Goal: Task Accomplishment & Management: Use online tool/utility

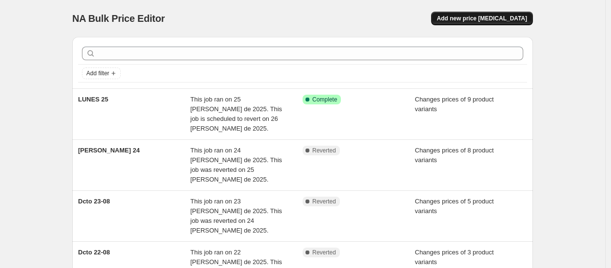
click at [510, 19] on span "Add new price [MEDICAL_DATA]" at bounding box center [482, 19] width 90 height 8
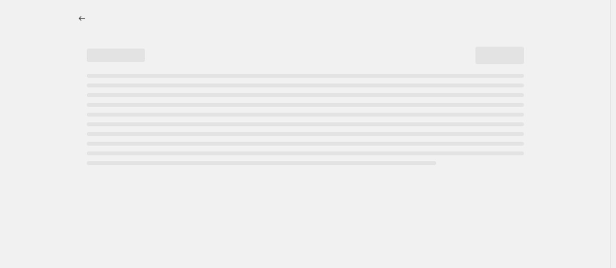
select select "percentage"
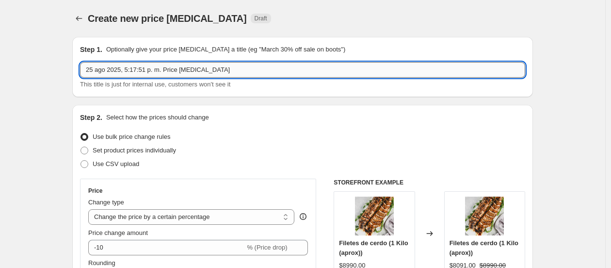
click at [173, 75] on input "25 ago 2025, 5:17:51 p. m. Price [MEDICAL_DATA]" at bounding box center [302, 70] width 445 height 16
click at [173, 74] on input "25 ago 2025, 5:17:51 p. m. Price [MEDICAL_DATA]" at bounding box center [302, 70] width 445 height 16
type input "MARTES 26"
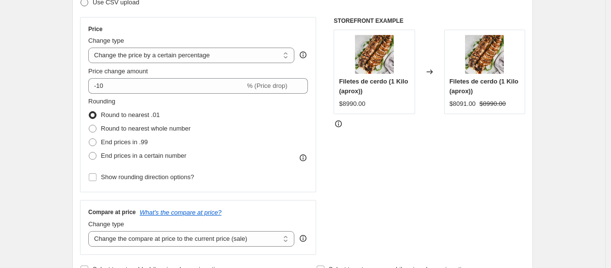
click at [104, 2] on span "Use CSV upload" at bounding box center [116, 2] width 47 height 7
radio input "true"
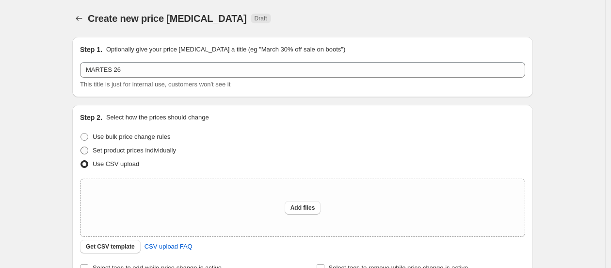
click at [124, 154] on span "Set product prices individually" at bounding box center [134, 149] width 83 height 7
click at [81, 147] on input "Set product prices individually" at bounding box center [81, 146] width 0 height 0
radio input "true"
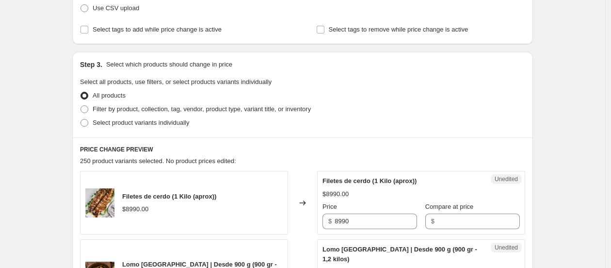
scroll to position [108, 0]
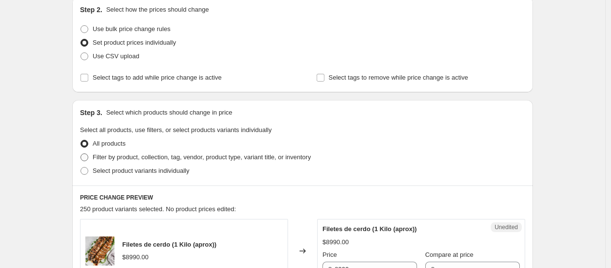
click at [113, 158] on span "Filter by product, collection, tag, vendor, product type, variant title, or inv…" at bounding box center [202, 156] width 218 height 7
click at [81, 154] on input "Filter by product, collection, tag, vendor, product type, variant title, or inv…" at bounding box center [81, 153] width 0 height 0
radio input "true"
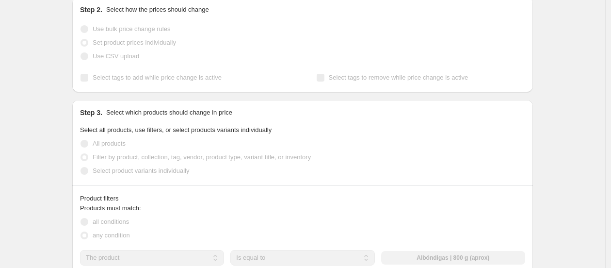
click at [111, 178] on div "Step 3. Select which products should change in price Select all products, use f…" at bounding box center [302, 142] width 461 height 85
click at [120, 171] on span "Select product variants individually" at bounding box center [141, 170] width 97 height 7
click at [81, 167] on input "Select product variants individually" at bounding box center [81, 167] width 0 height 0
radio input "true"
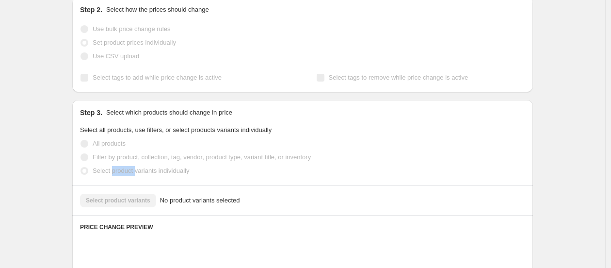
click at [120, 171] on span "Select product variants individually" at bounding box center [141, 170] width 97 height 7
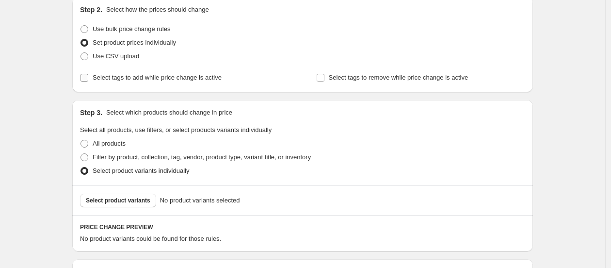
click at [91, 71] on label "Select tags to add while price change is active" at bounding box center [151, 78] width 142 height 14
click at [88, 74] on input "Select tags to add while price change is active" at bounding box center [85, 78] width 8 height 8
checkbox input "true"
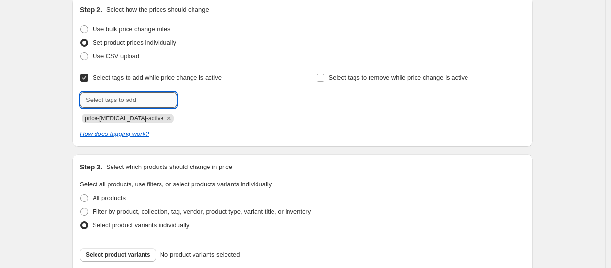
click at [125, 94] on input "text" at bounding box center [128, 100] width 97 height 16
type input "descuentos"
click at [186, 99] on button "Add descuentos" at bounding box center [207, 99] width 57 height 14
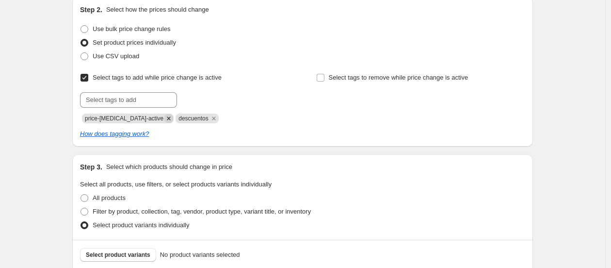
click at [164, 117] on icon "Remove price-change-job-active" at bounding box center [168, 118] width 9 height 9
click at [404, 82] on label "Select tags to remove while price change is active" at bounding box center [392, 78] width 152 height 14
click at [324, 81] on input "Select tags to remove while price change is active" at bounding box center [321, 78] width 8 height 8
checkbox input "true"
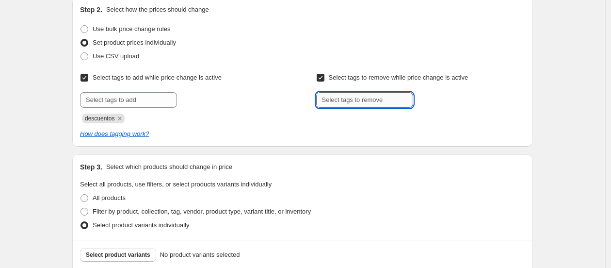
click at [390, 99] on input "text" at bounding box center [364, 100] width 97 height 16
type input "descuentos"
click at [429, 100] on b "Add" at bounding box center [426, 99] width 11 height 7
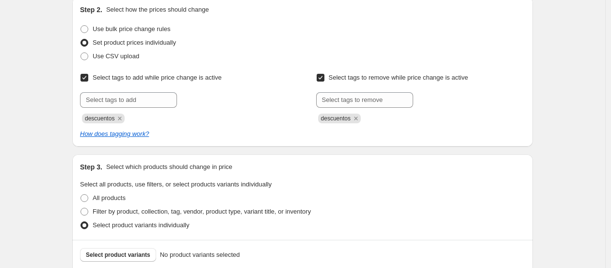
click at [557, 146] on div "Create new price [MEDICAL_DATA]. This page is ready Create new price [MEDICAL_D…" at bounding box center [302, 174] width 605 height 564
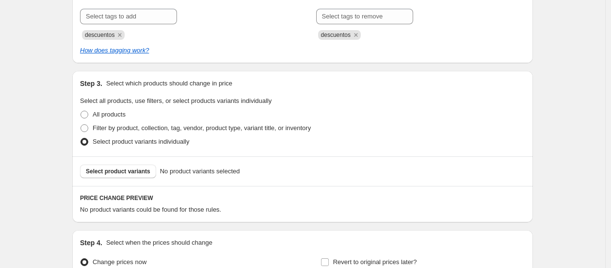
scroll to position [269, 0]
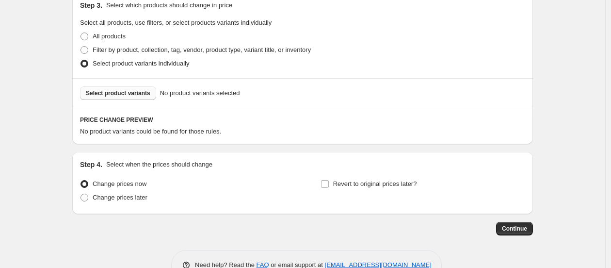
click at [114, 97] on button "Select product variants" at bounding box center [118, 93] width 76 height 14
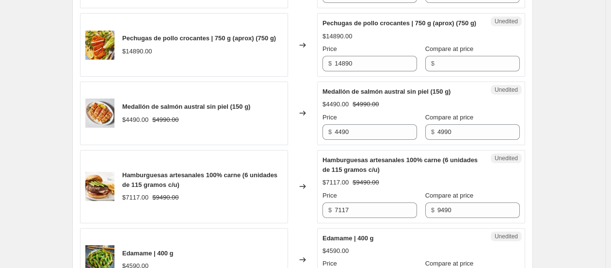
scroll to position [485, 0]
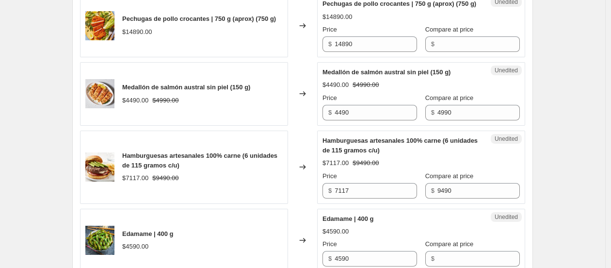
click at [511, 74] on span "Unedited" at bounding box center [506, 70] width 23 height 8
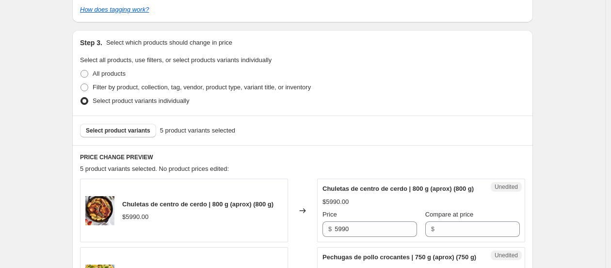
scroll to position [257, 0]
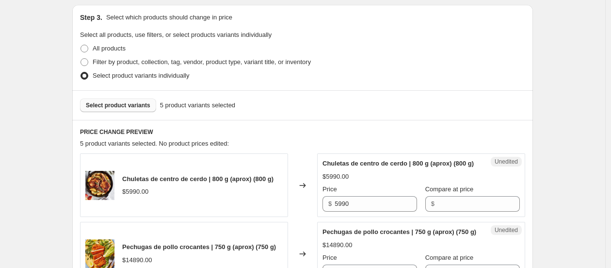
click at [120, 107] on span "Select product variants" at bounding box center [118, 105] width 65 height 8
click at [183, 6] on div "Step 3. Select which products should change in price Select all products, use f…" at bounding box center [302, 47] width 461 height 85
click at [113, 113] on div "Select product variants 5 product variants selected" at bounding box center [302, 105] width 461 height 30
click at [119, 101] on span "Select product variants" at bounding box center [118, 105] width 65 height 8
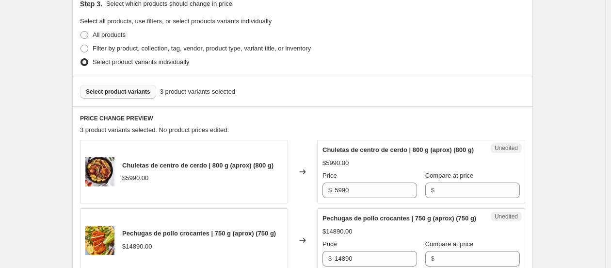
scroll to position [311, 0]
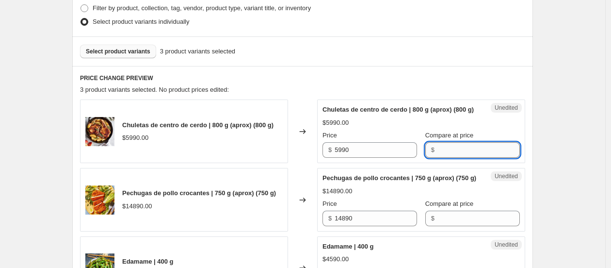
click at [455, 155] on input "Compare at price" at bounding box center [478, 150] width 82 height 16
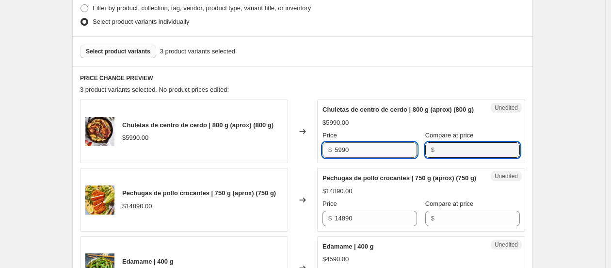
click at [403, 158] on input "5990" at bounding box center [376, 150] width 82 height 16
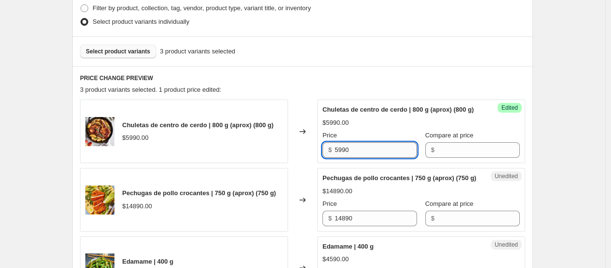
click at [389, 158] on input "5990" at bounding box center [376, 150] width 82 height 16
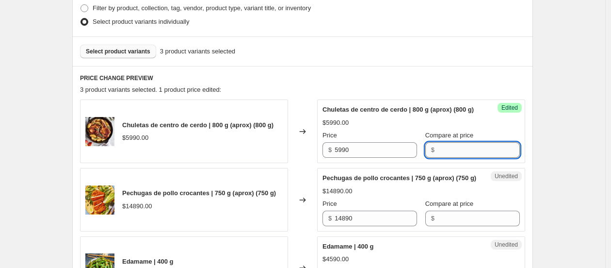
click at [437, 157] on input "Compare at price" at bounding box center [478, 150] width 82 height 16
paste input "5990"
type input "5990"
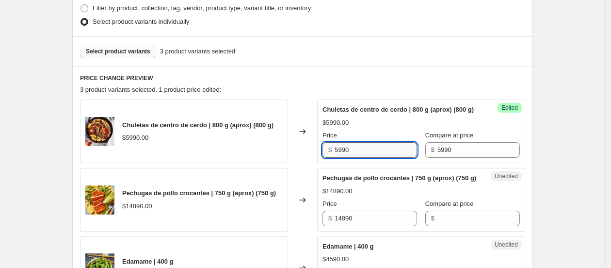
click at [385, 158] on input "5990" at bounding box center [376, 150] width 82 height 16
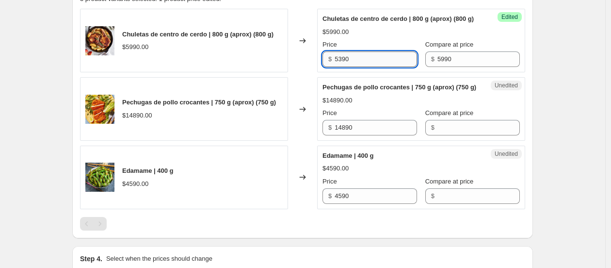
scroll to position [419, 0]
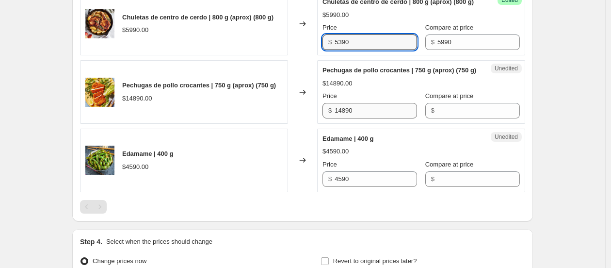
type input "5390"
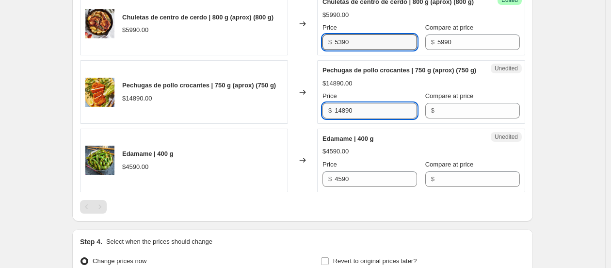
click at [366, 118] on input "14890" at bounding box center [376, 111] width 82 height 16
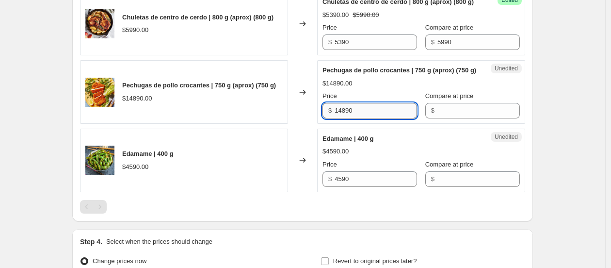
click at [366, 118] on input "14890" at bounding box center [376, 111] width 82 height 16
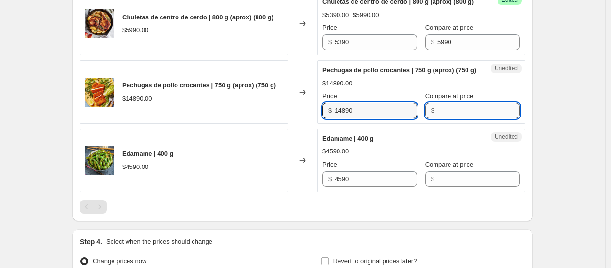
click at [447, 118] on input "Compare at price" at bounding box center [478, 111] width 82 height 16
paste input "14890"
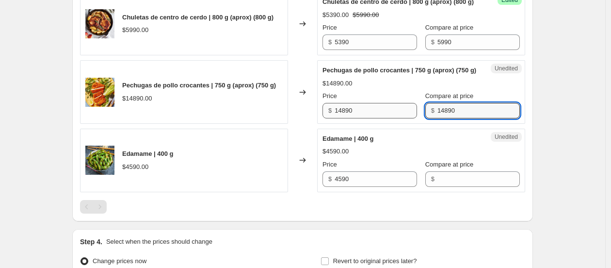
type input "14890"
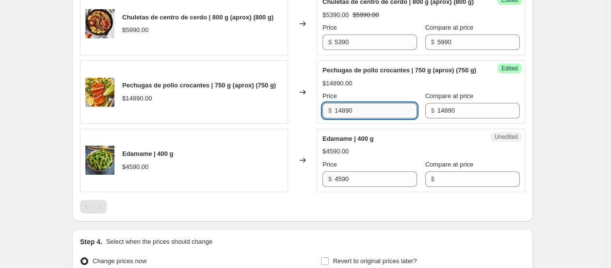
click at [401, 118] on input "14890" at bounding box center [376, 111] width 82 height 16
type input "9670"
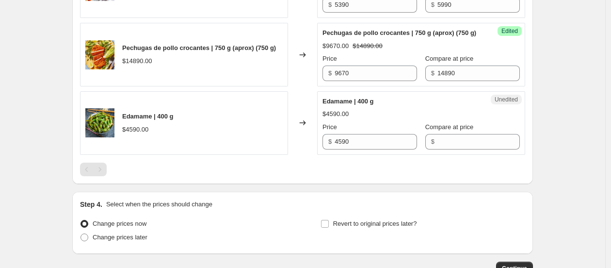
scroll to position [472, 0]
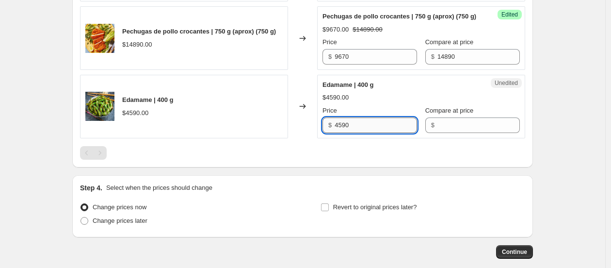
click at [386, 133] on input "4590" at bounding box center [376, 125] width 82 height 16
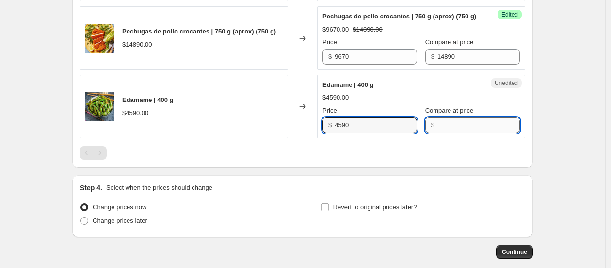
click at [437, 133] on input "Compare at price" at bounding box center [478, 125] width 82 height 16
paste input "4590"
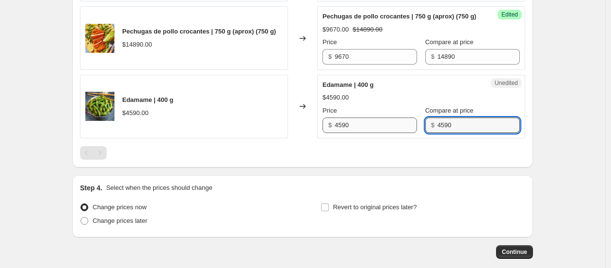
type input "4590"
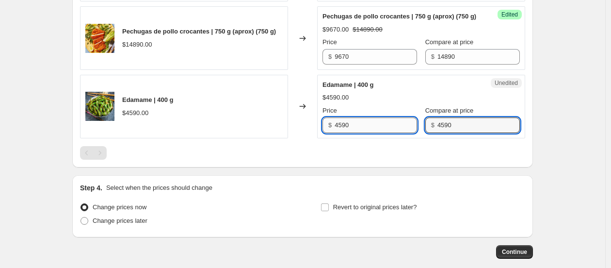
click at [372, 133] on input "4590" at bounding box center [376, 125] width 82 height 16
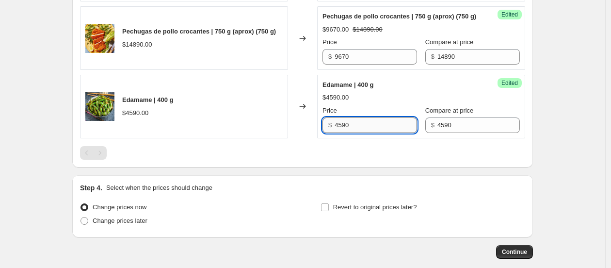
click at [372, 133] on input "4590" at bounding box center [376, 125] width 82 height 16
type input "3440"
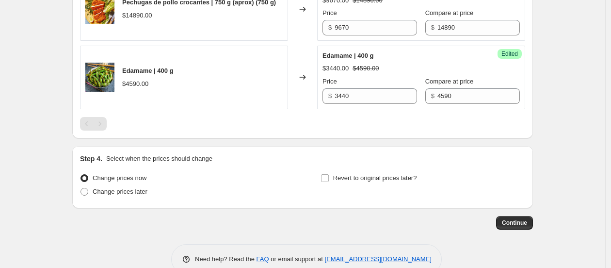
scroll to position [541, 0]
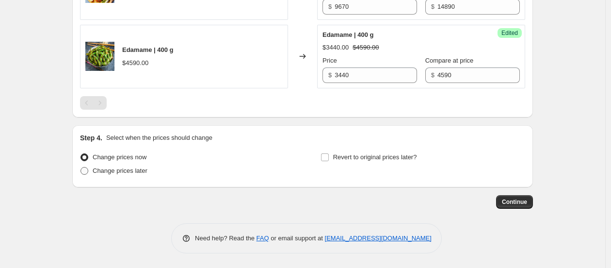
click at [122, 176] on label "Change prices later" at bounding box center [113, 171] width 67 height 14
click at [81, 167] on input "Change prices later" at bounding box center [81, 167] width 0 height 0
radio input "true"
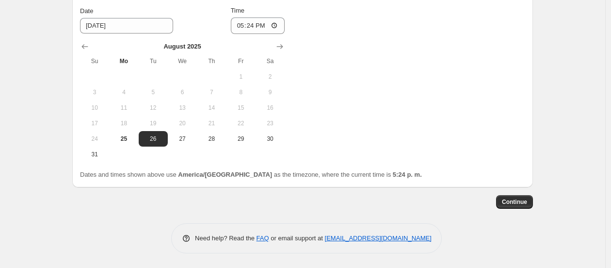
scroll to position [723, 0]
click at [146, 139] on span "26" at bounding box center [153, 139] width 21 height 8
click at [264, 22] on input "17:24" at bounding box center [258, 25] width 54 height 16
click at [256, 25] on input "17:24" at bounding box center [258, 25] width 54 height 16
type input "09:00"
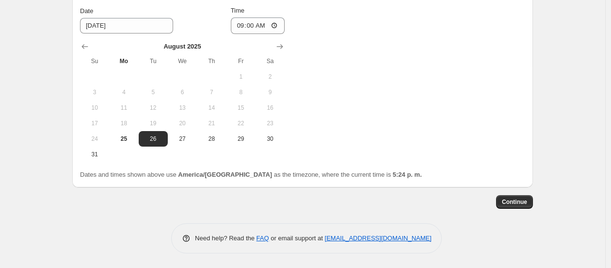
drag, startPoint x: 551, startPoint y: 95, endPoint x: 534, endPoint y: 90, distance: 17.2
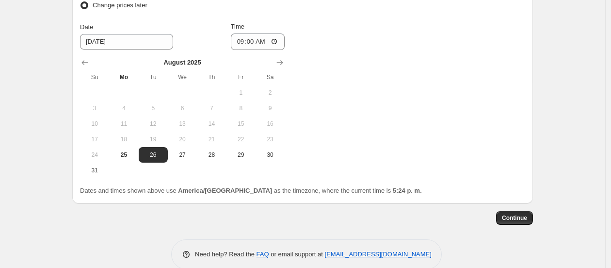
scroll to position [669, 0]
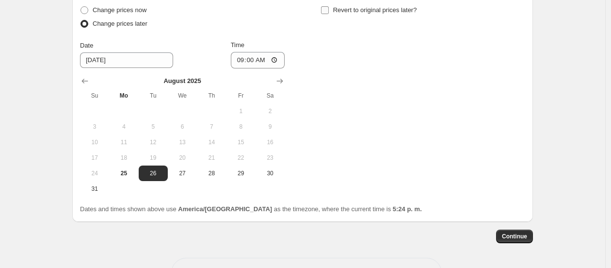
click at [371, 17] on label "Revert to original prices later?" at bounding box center [369, 10] width 97 height 14
click at [329, 14] on input "Revert to original prices later?" at bounding box center [325, 10] width 8 height 8
checkbox input "true"
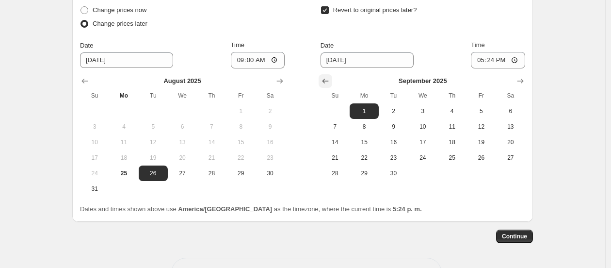
click at [332, 88] on button "Show previous month, August 2025" at bounding box center [326, 81] width 14 height 14
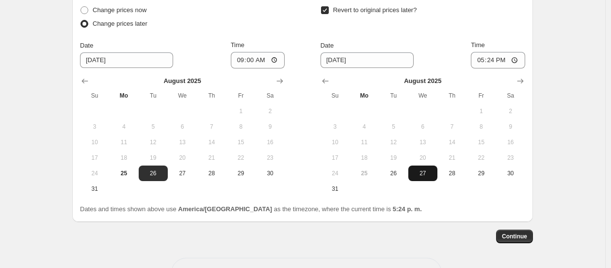
click at [422, 177] on span "27" at bounding box center [422, 173] width 21 height 8
type input "[DATE]"
click at [496, 68] on input "17:24" at bounding box center [498, 60] width 54 height 16
type input "08:00"
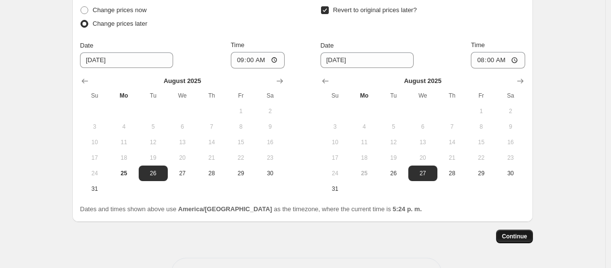
click at [520, 240] on span "Continue" at bounding box center [514, 236] width 25 height 8
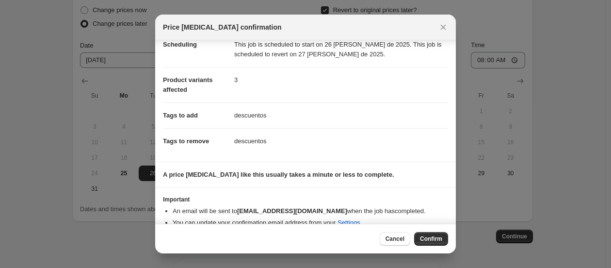
scroll to position [40, 0]
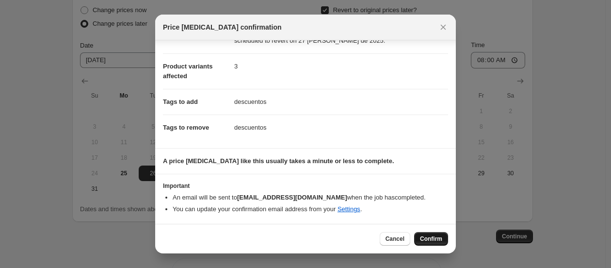
click at [424, 238] on span "Confirm" at bounding box center [431, 239] width 22 height 8
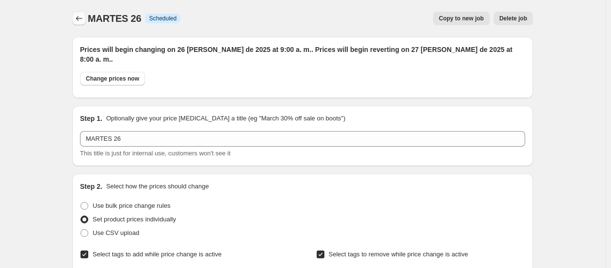
click at [81, 17] on icon "Price change jobs" at bounding box center [79, 19] width 10 height 10
